Goal: Transaction & Acquisition: Purchase product/service

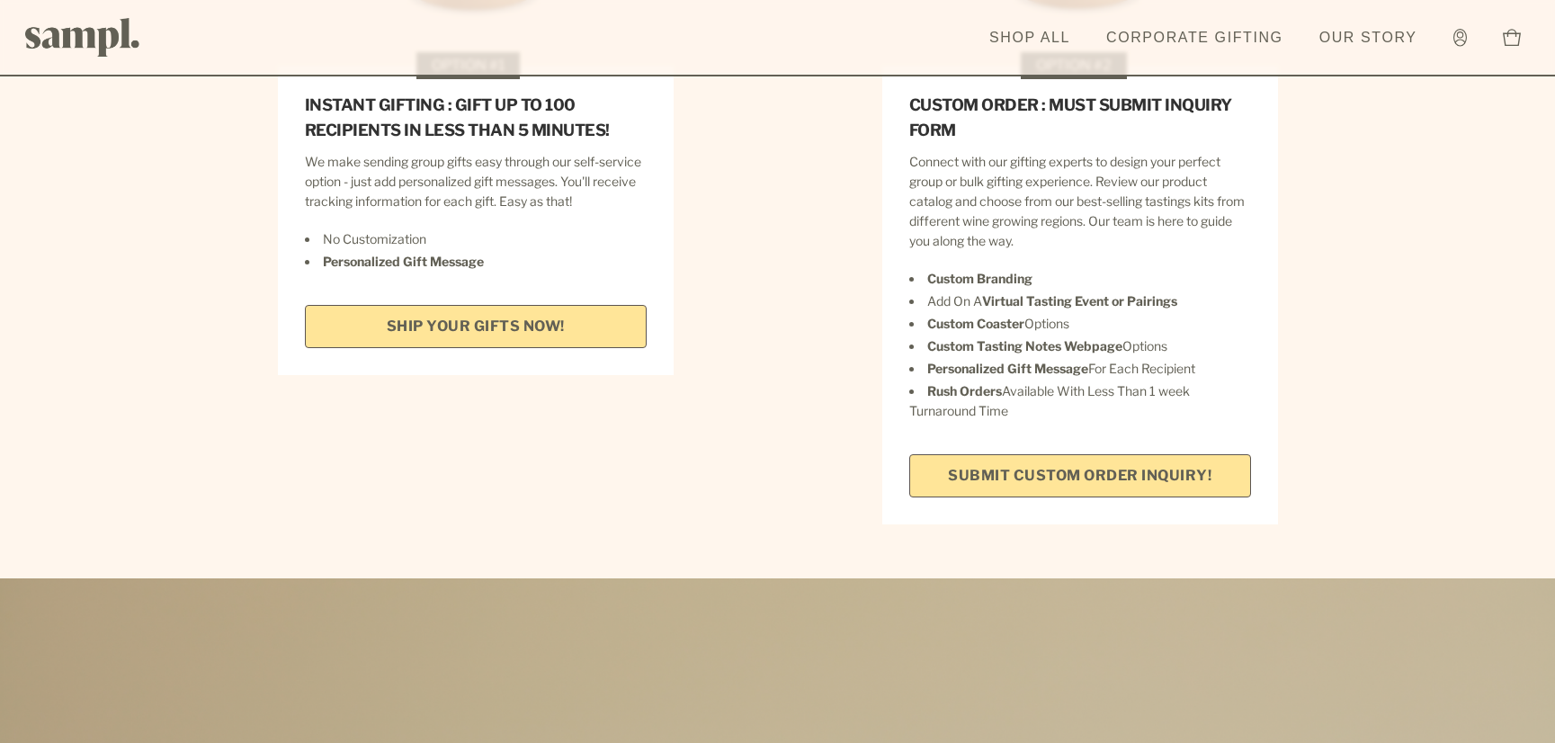
click at [560, 306] on link "SHIP YOUR GIFTS NOW!" at bounding box center [476, 326] width 342 height 43
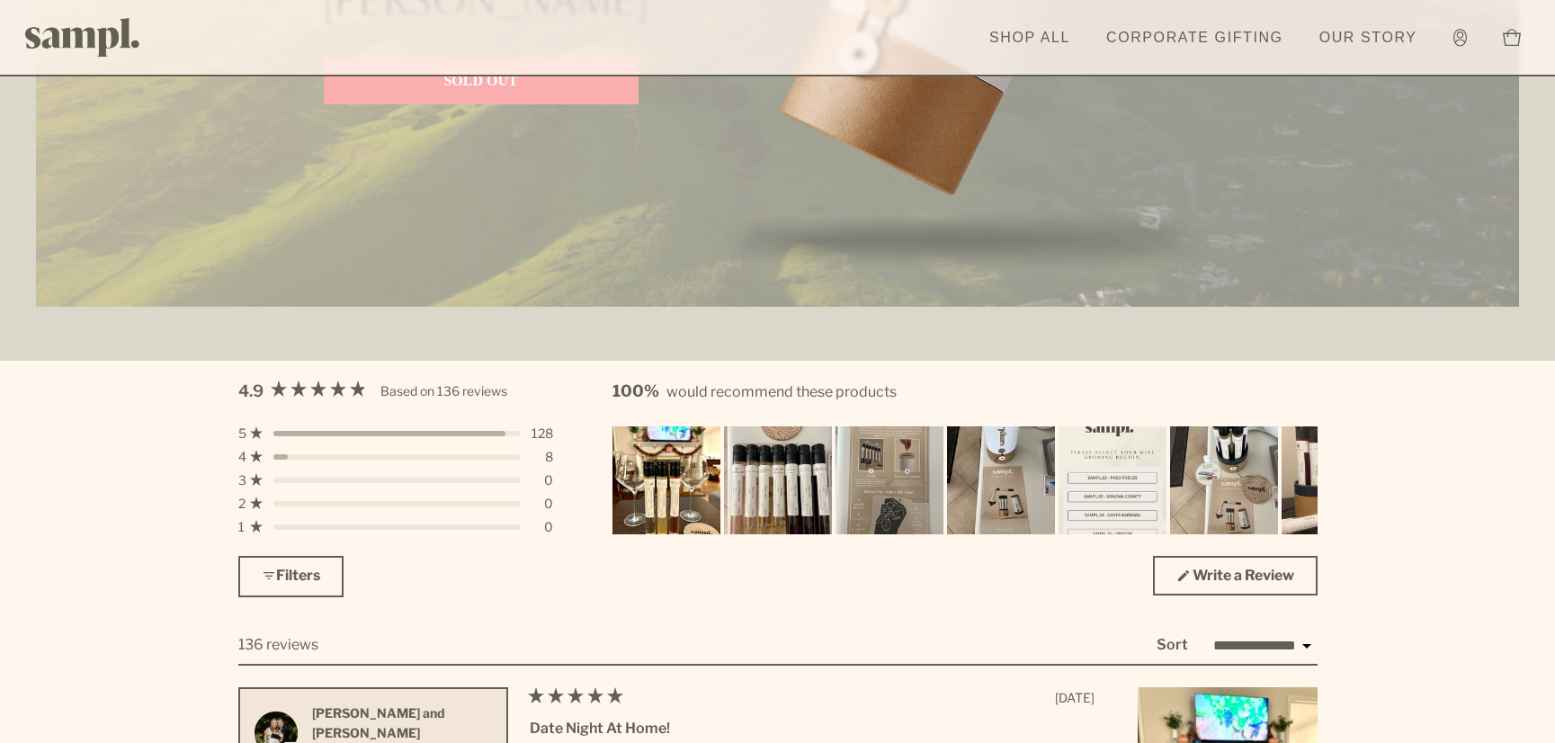
scroll to position [4531, 0]
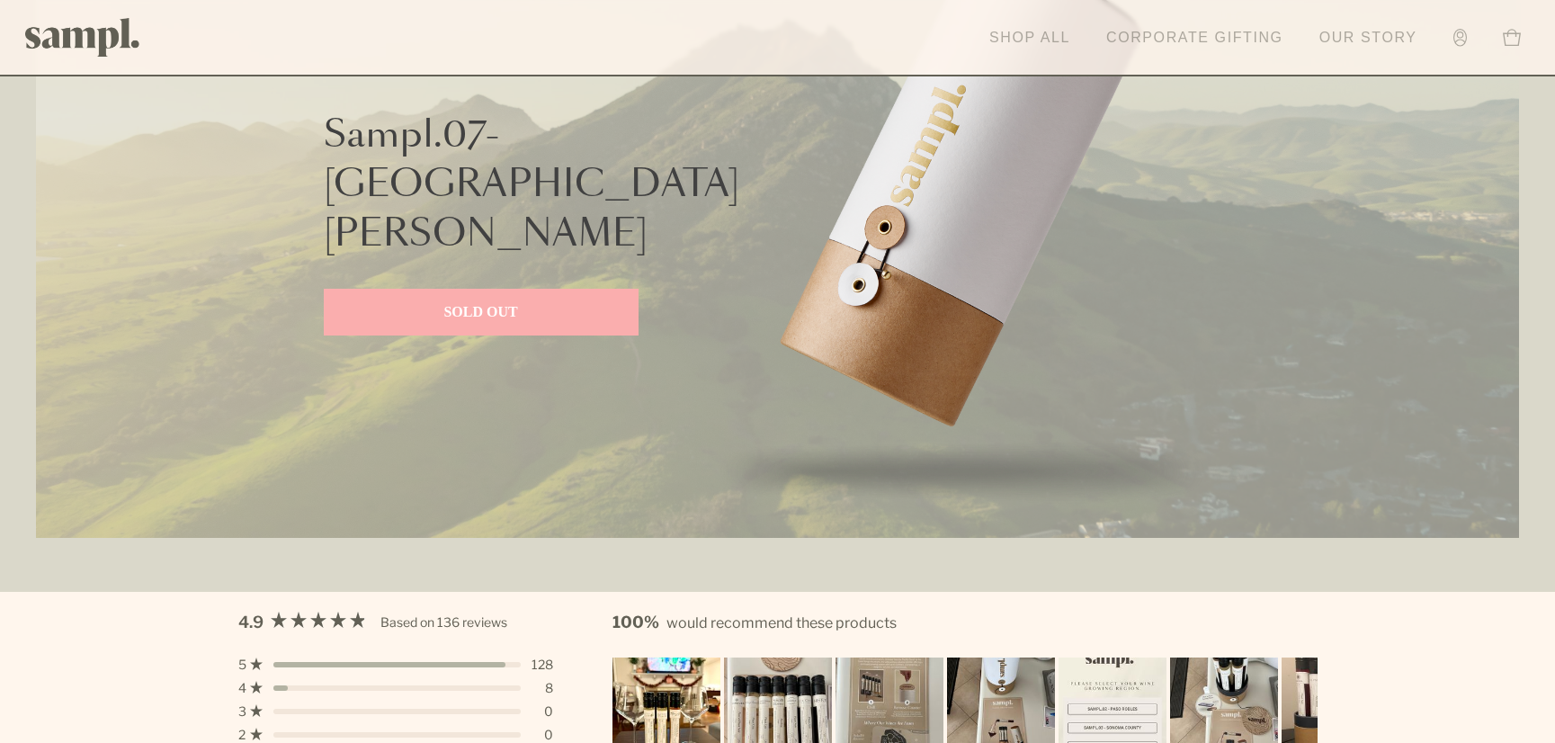
click at [1025, 36] on link "Shop All" at bounding box center [1030, 38] width 99 height 40
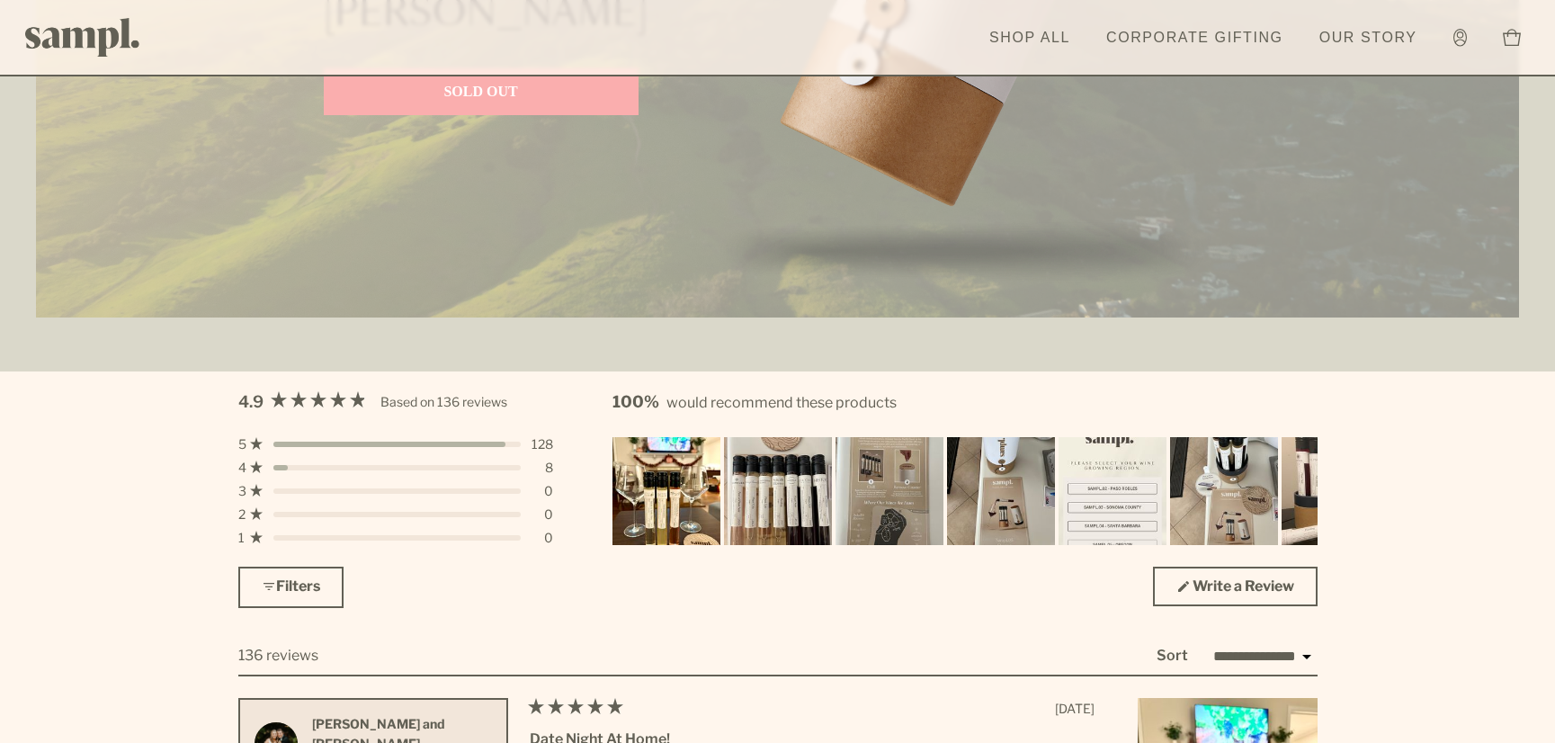
scroll to position [4588, 0]
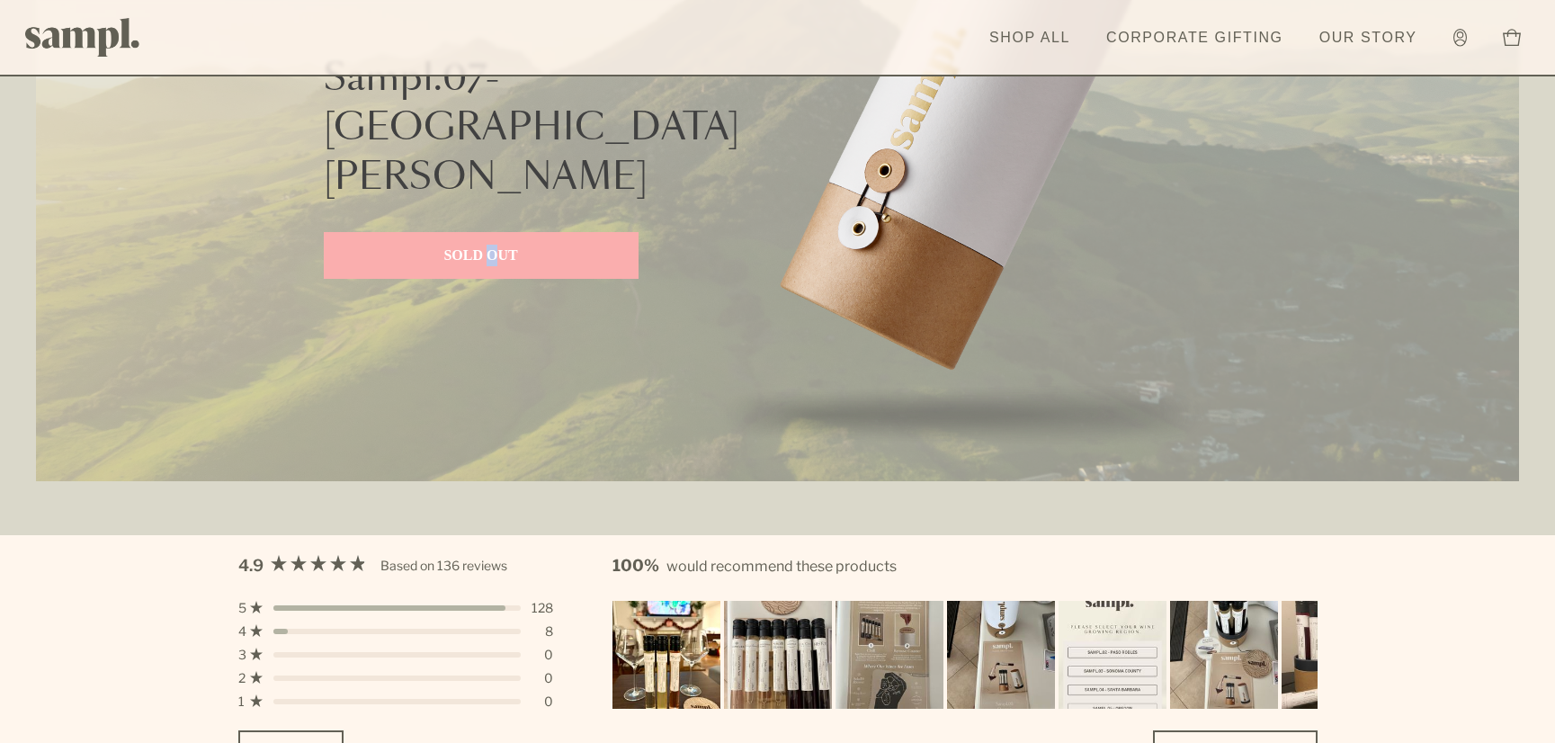
click at [496, 245] on p "SOLD OUT" at bounding box center [481, 256] width 279 height 22
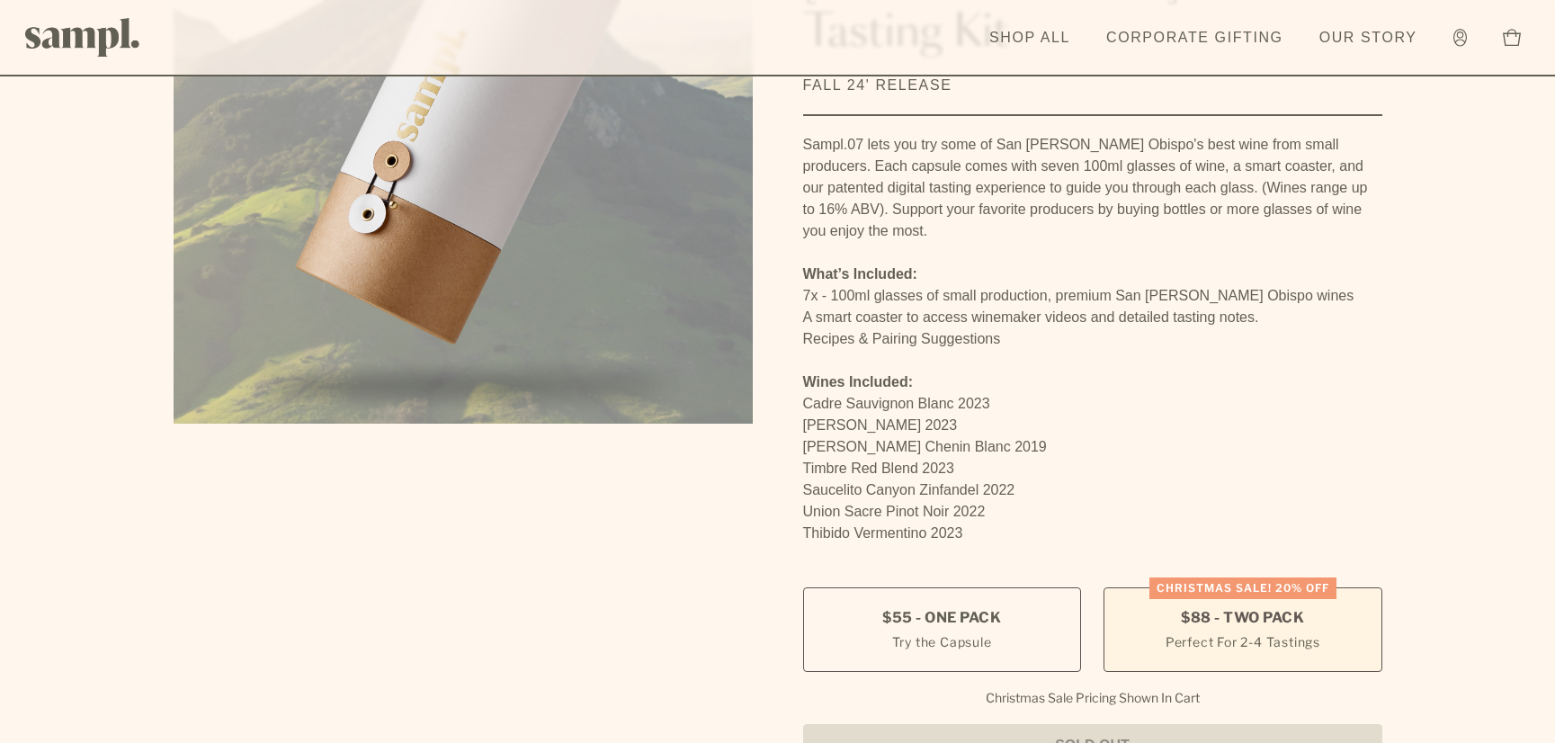
scroll to position [360, 0]
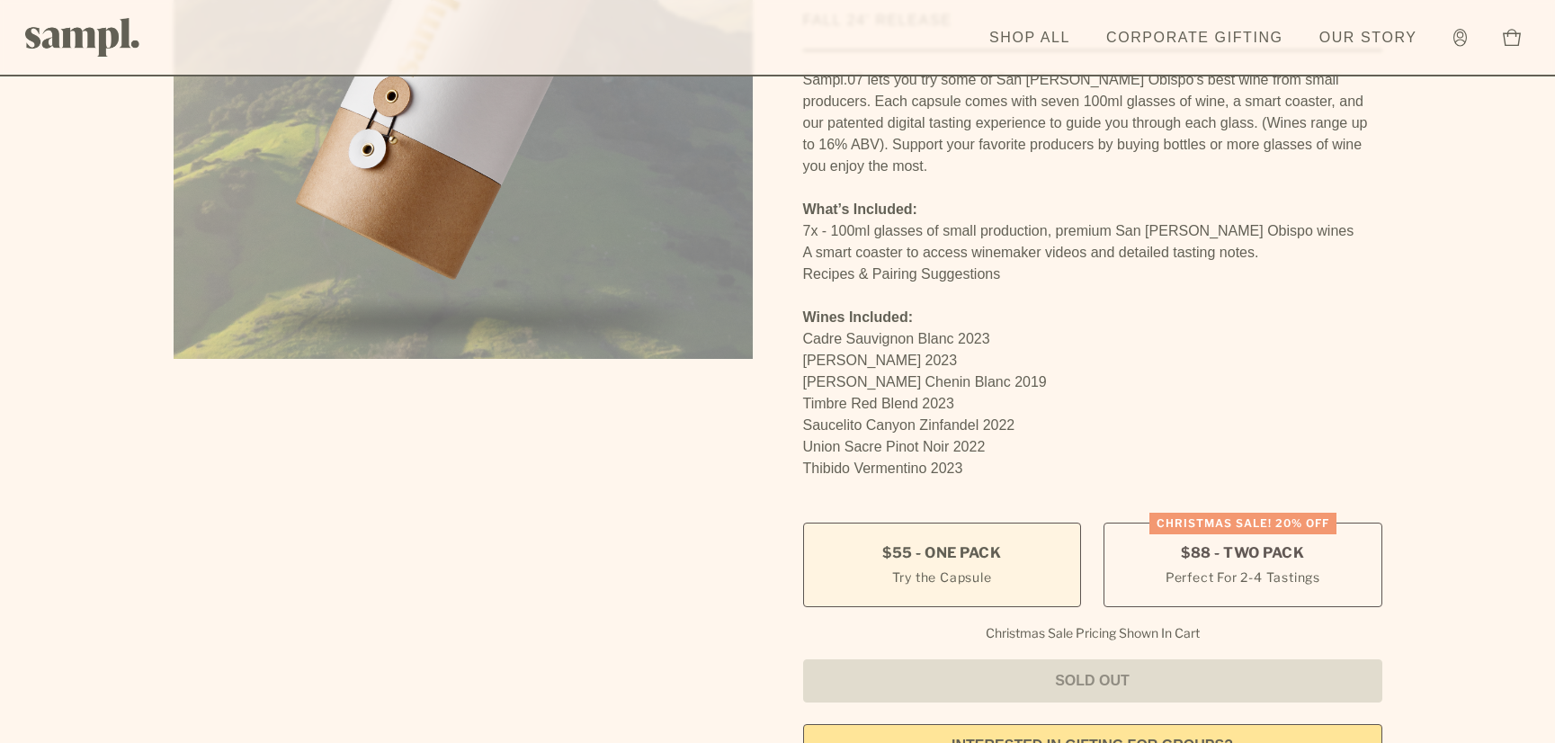
click at [912, 523] on label "$55 - One Pack Try the Capsule" at bounding box center [942, 565] width 278 height 85
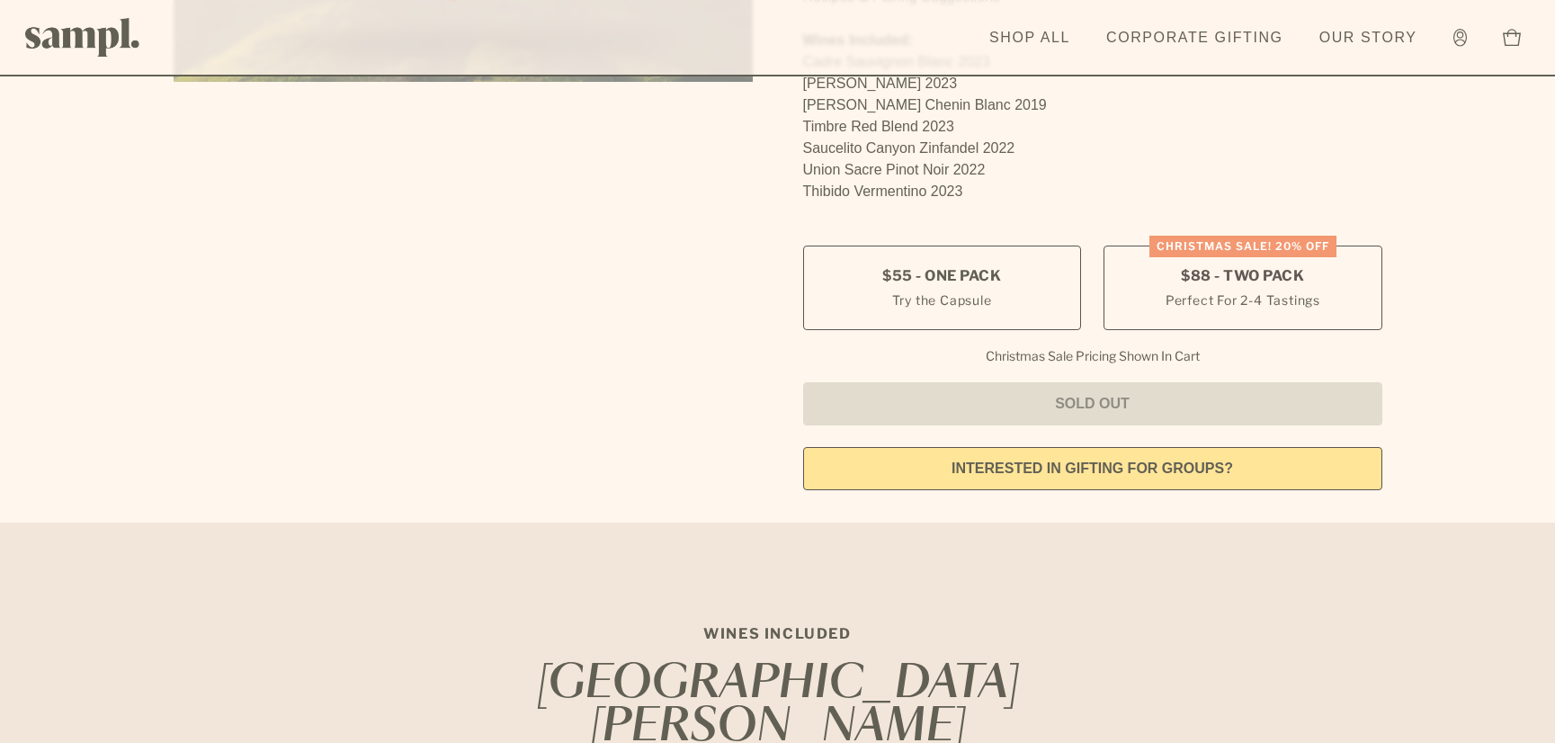
scroll to position [630, 0]
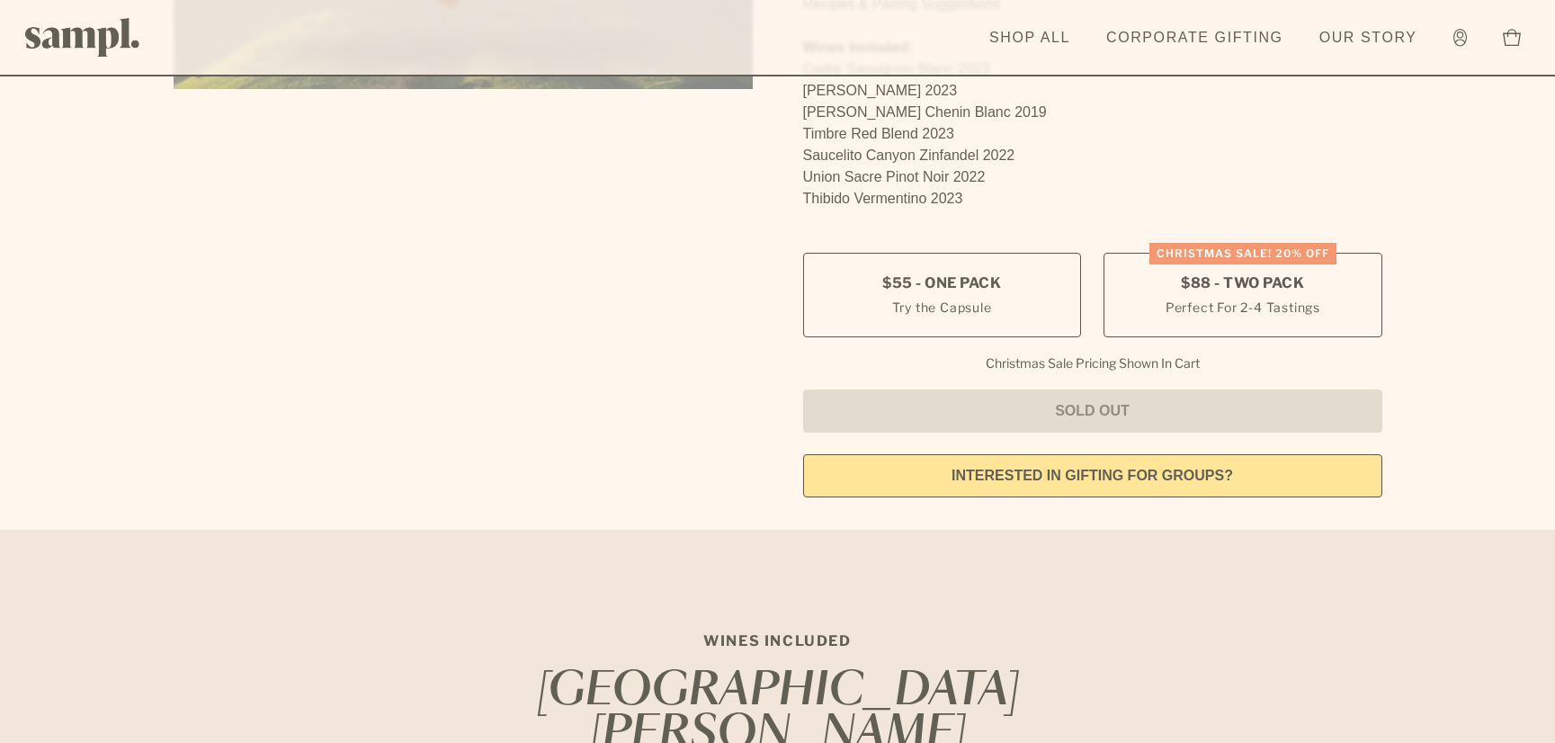
click at [1074, 454] on link "interested in gifting for groups?" at bounding box center [1092, 475] width 579 height 43
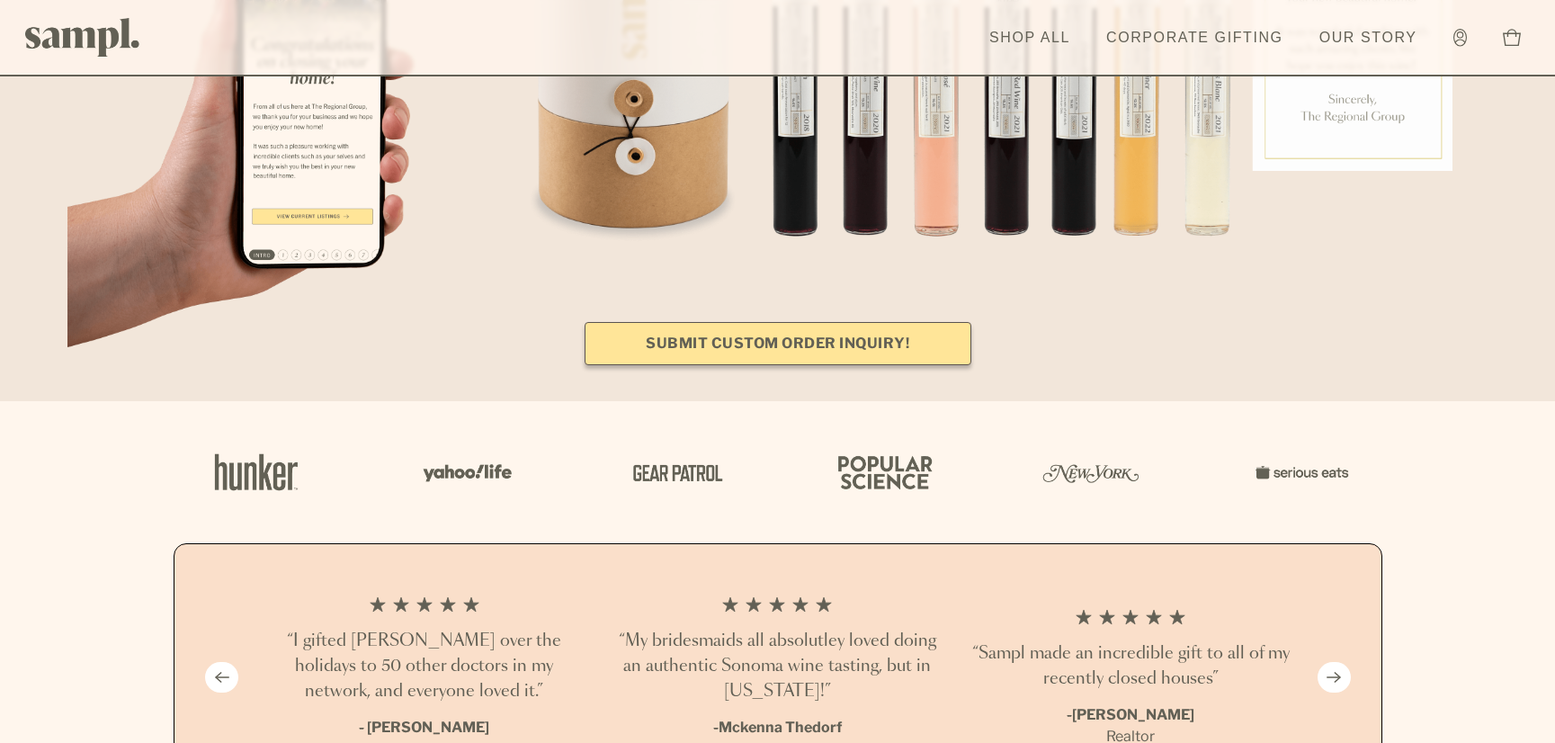
scroll to position [1889, 0]
